Goal: Book appointment/travel/reservation

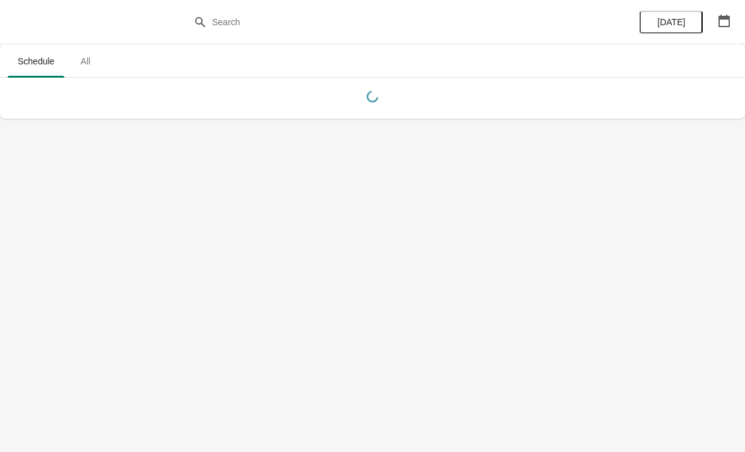
click at [734, 20] on button "button" at bounding box center [724, 20] width 23 height 23
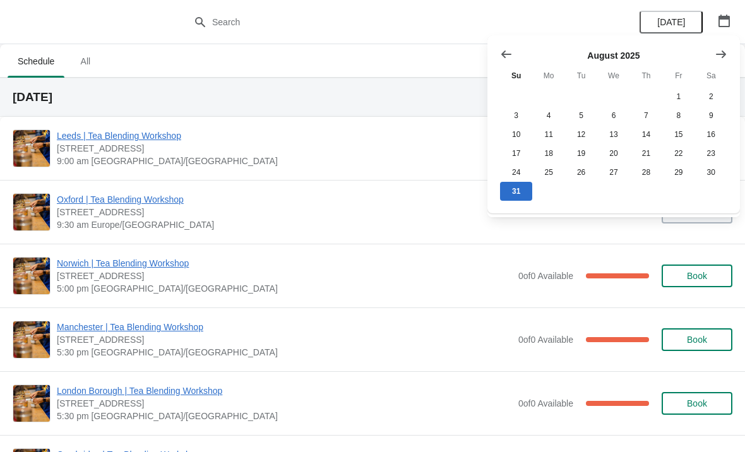
click at [722, 57] on icon "Show next month, September 2025" at bounding box center [721, 54] width 10 height 8
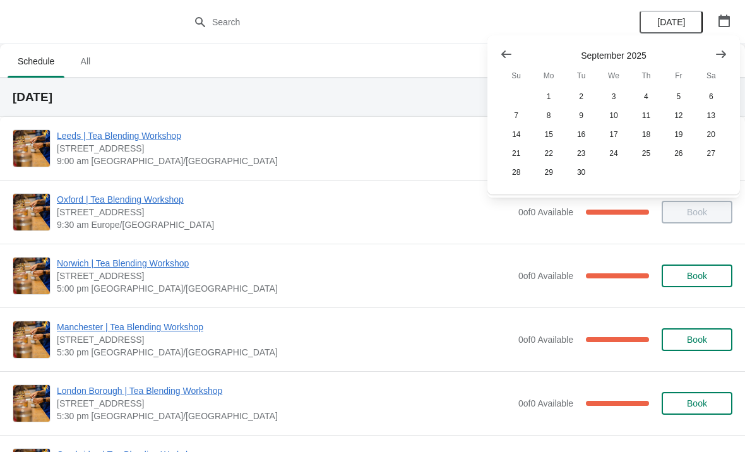
click at [724, 54] on icon "Show next month, October 2025" at bounding box center [721, 54] width 10 height 8
click at [653, 176] on button "30" at bounding box center [646, 172] width 32 height 19
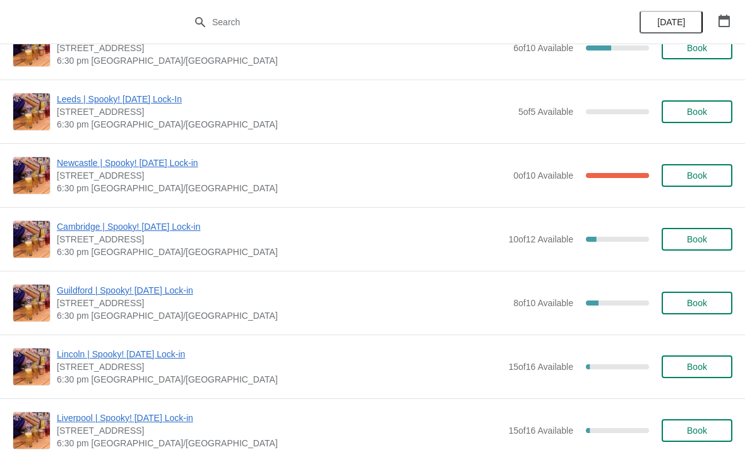
scroll to position [1003, 0]
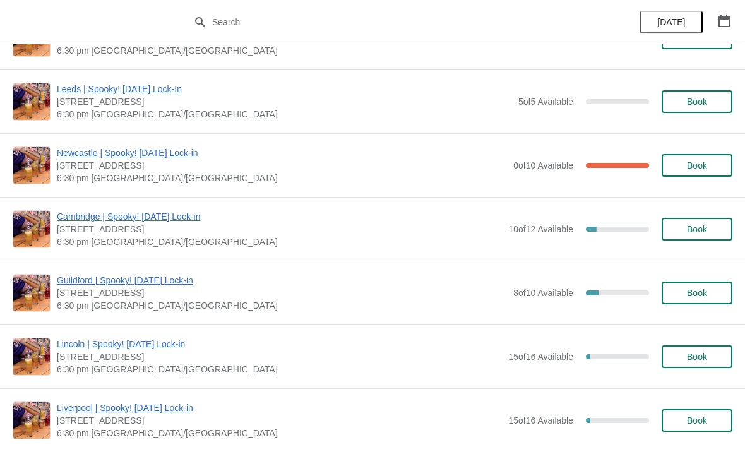
click at [694, 290] on span "Book" at bounding box center [697, 293] width 20 height 10
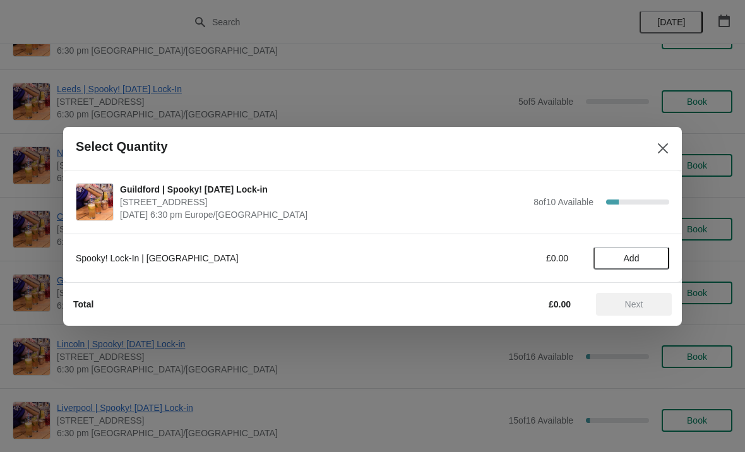
click at [635, 264] on button "Add" at bounding box center [632, 258] width 76 height 23
click at [654, 257] on icon at bounding box center [653, 257] width 13 height 13
click at [652, 307] on span "Next" at bounding box center [634, 304] width 56 height 10
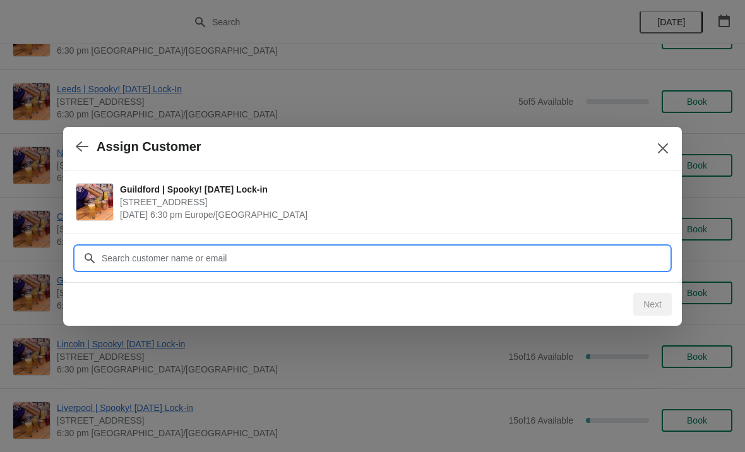
click at [386, 261] on input "Customer" at bounding box center [385, 258] width 568 height 23
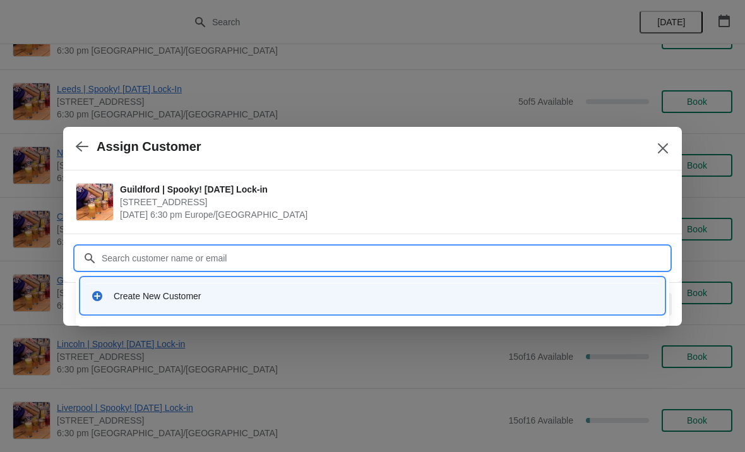
paste input "[EMAIL_ADDRESS][DOMAIN_NAME]"
type input "[EMAIL_ADDRESS][DOMAIN_NAME]"
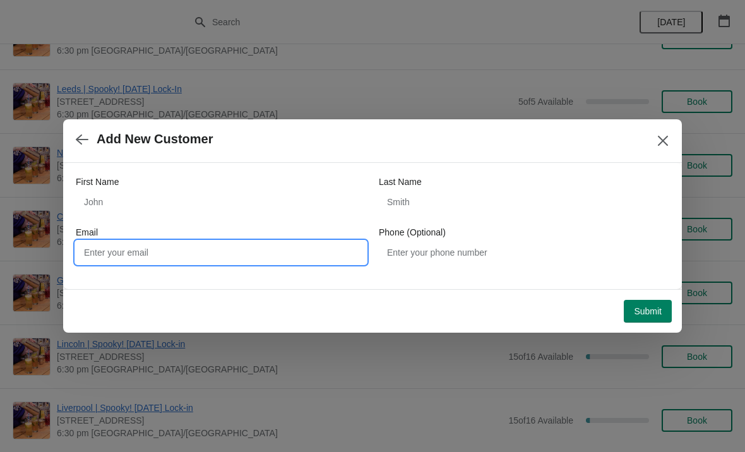
click at [242, 241] on input "Email" at bounding box center [221, 252] width 290 height 23
paste input "[EMAIL_ADDRESS][DOMAIN_NAME]"
type input "[EMAIL_ADDRESS][DOMAIN_NAME]"
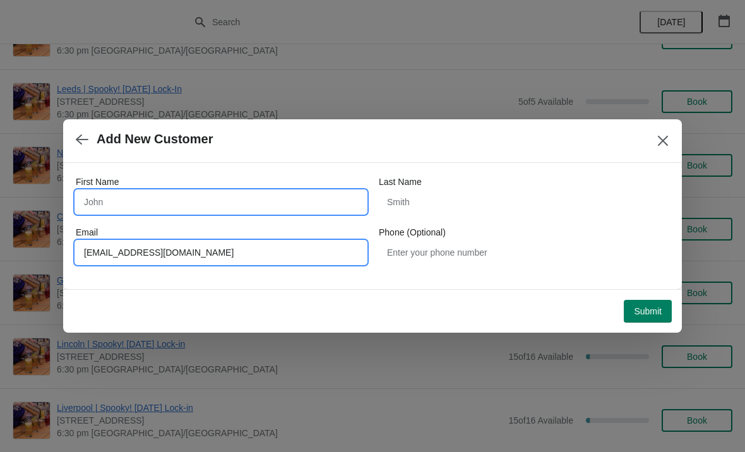
click at [194, 196] on input "First Name" at bounding box center [221, 202] width 290 height 23
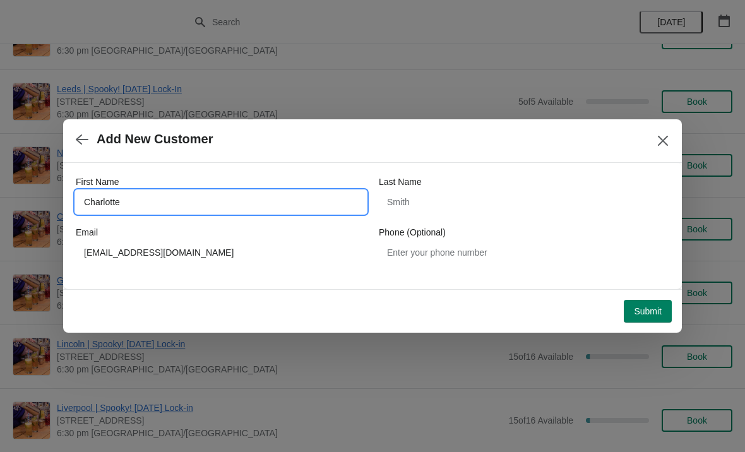
type input "Charlotte"
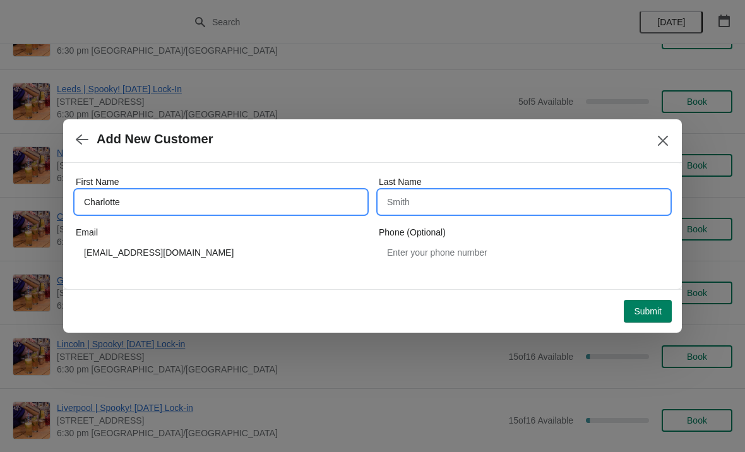
click at [524, 194] on input "Last Name" at bounding box center [524, 202] width 290 height 23
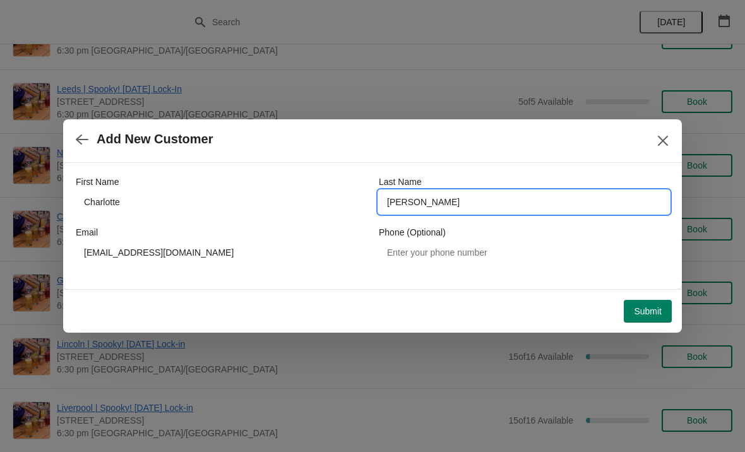
type input "[PERSON_NAME]"
click at [655, 315] on span "Submit" at bounding box center [648, 311] width 28 height 10
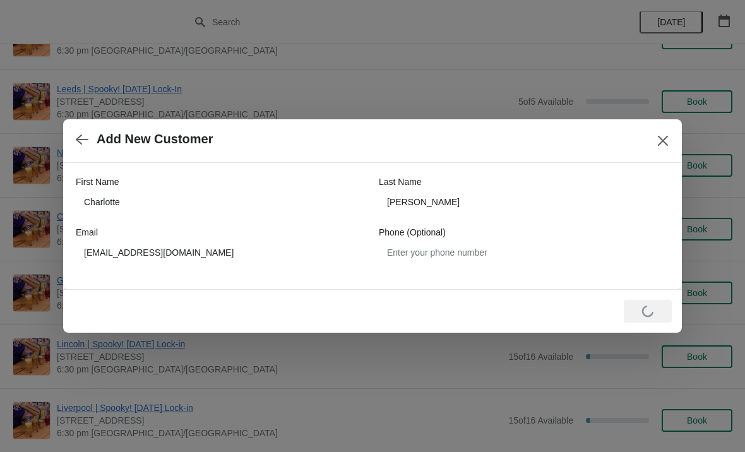
click at [653, 140] on button "Close" at bounding box center [663, 140] width 23 height 23
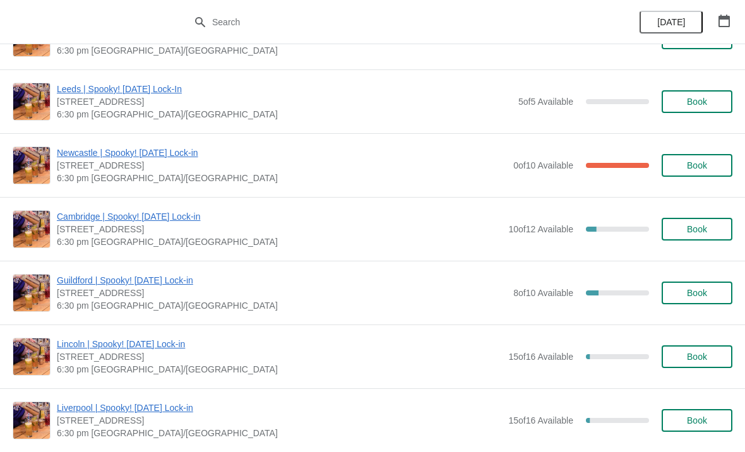
click at [704, 292] on span "Book" at bounding box center [697, 293] width 20 height 10
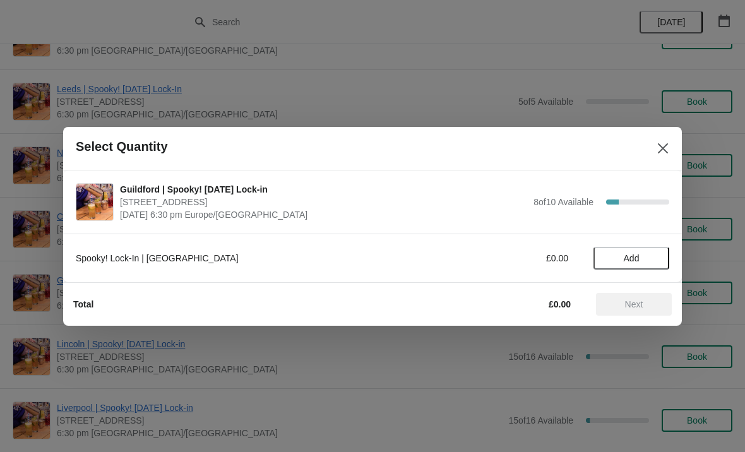
click at [636, 259] on span "Add" at bounding box center [632, 258] width 16 height 10
click at [653, 260] on icon at bounding box center [653, 258] width 4 height 4
click at [646, 304] on span "Next" at bounding box center [634, 304] width 56 height 10
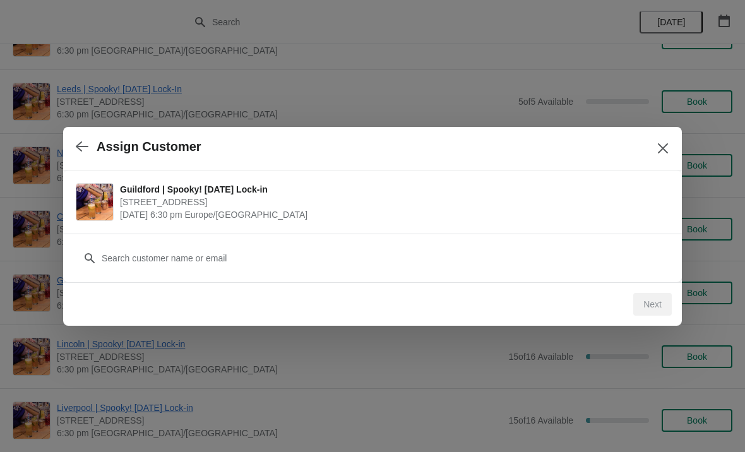
click at [647, 295] on div "Next" at bounding box center [652, 304] width 39 height 23
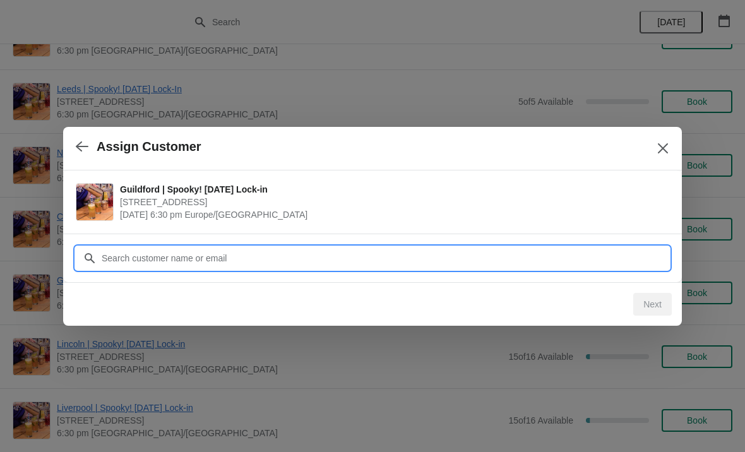
click at [618, 262] on input "Customer" at bounding box center [385, 258] width 568 height 23
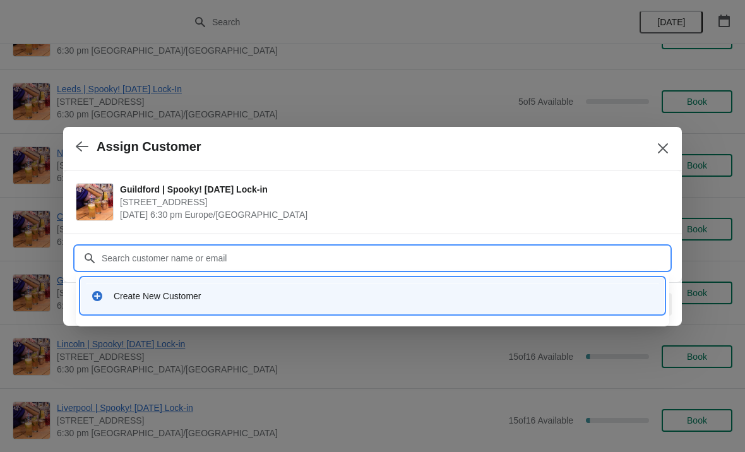
paste input "[EMAIL_ADDRESS][DOMAIN_NAME]"
type input "[EMAIL_ADDRESS][DOMAIN_NAME]"
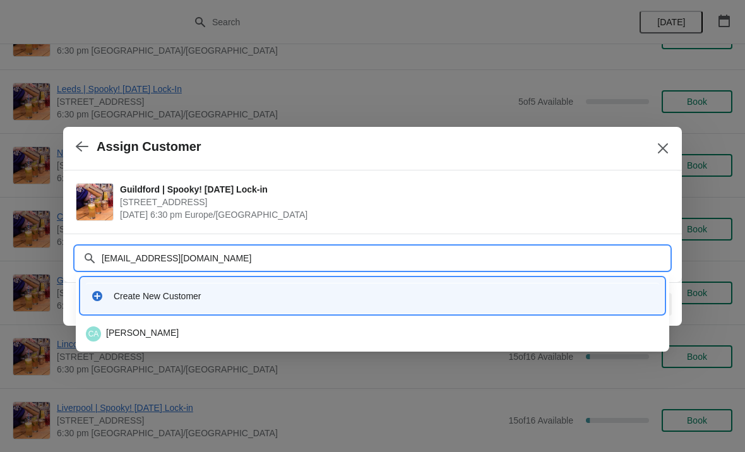
click at [153, 330] on div "CA [PERSON_NAME]" at bounding box center [372, 333] width 573 height 15
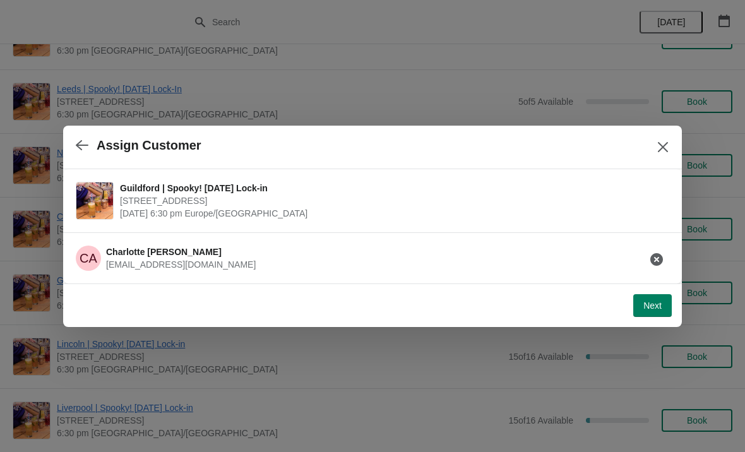
click at [671, 290] on div "Next" at bounding box center [370, 303] width 604 height 28
click at [653, 304] on span "Next" at bounding box center [652, 306] width 18 height 10
select select "No"
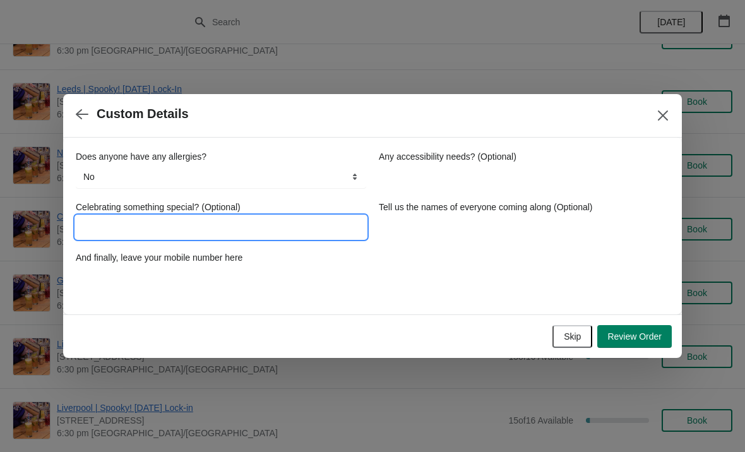
click at [318, 229] on input "Celebrating something special? (Optional)" at bounding box center [221, 227] width 290 height 23
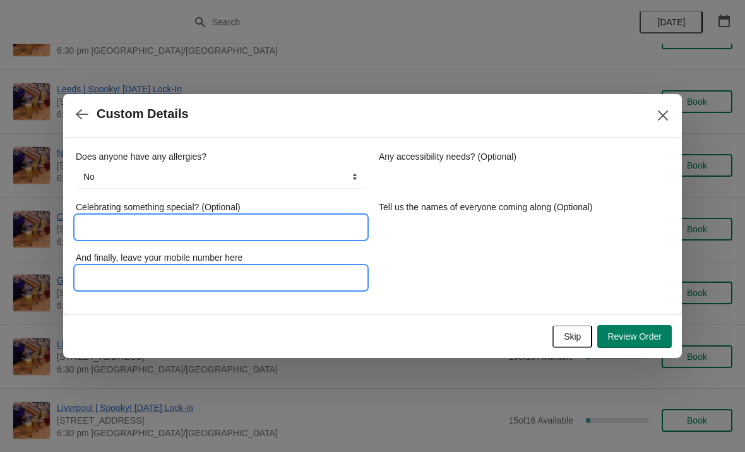
click at [298, 278] on input "And finally, leave your mobile number here" at bounding box center [221, 277] width 290 height 23
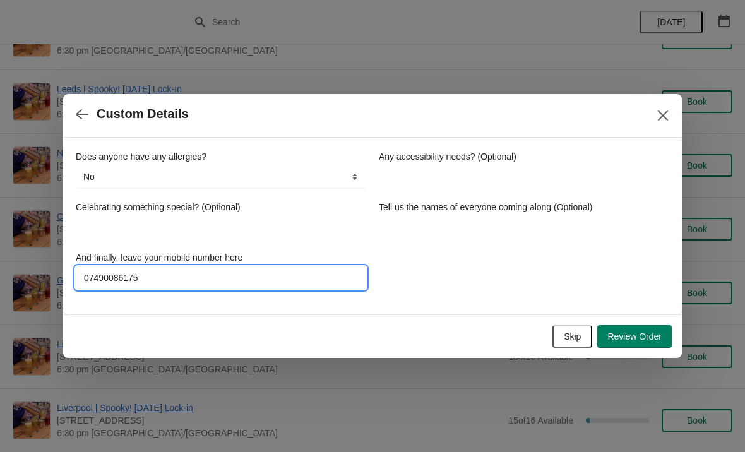
type input "07490086175"
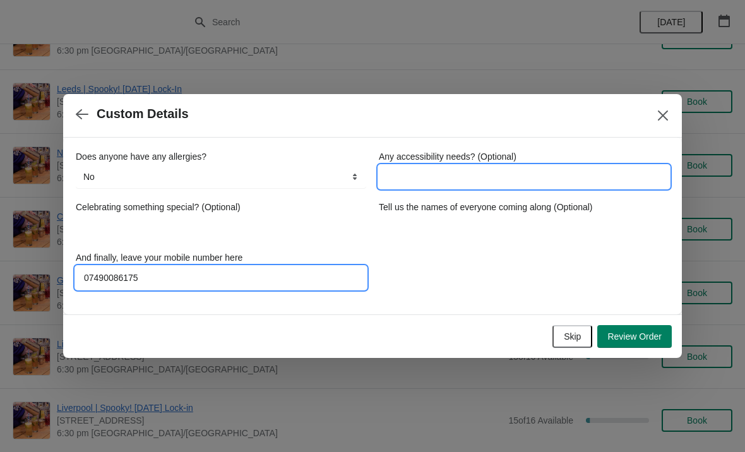
click at [534, 184] on input "Any accessibility needs? (Optional)" at bounding box center [524, 176] width 290 height 23
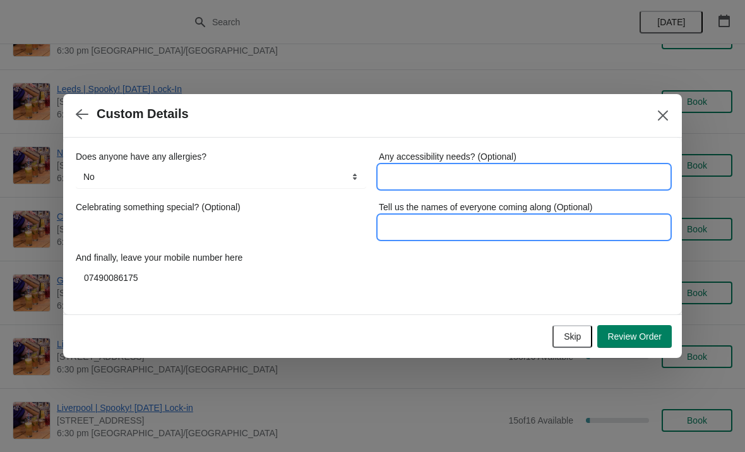
click at [513, 225] on input "Tell us the names of everyone coming along (Optional)" at bounding box center [524, 227] width 290 height 23
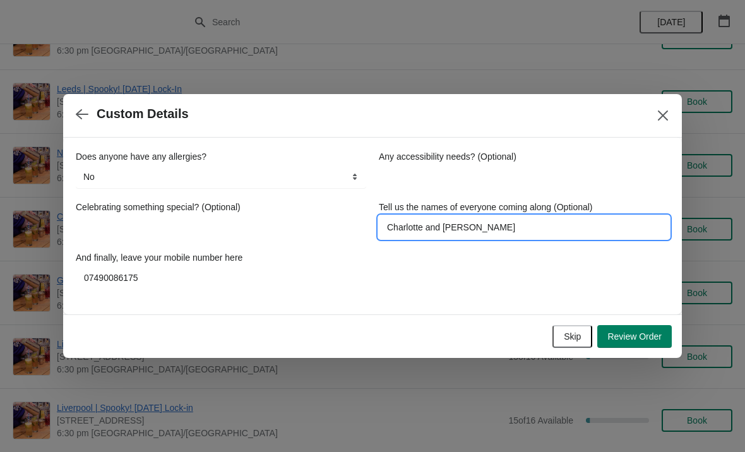
type input "[PERSON_NAME] and [PERSON_NAME]"
